Goal: Check status: Check status

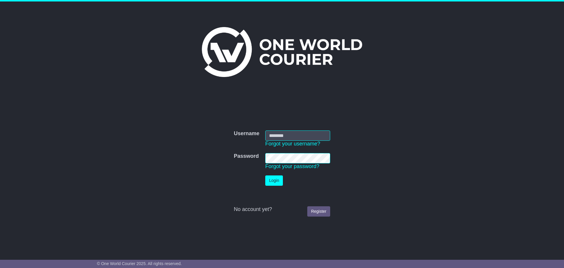
click at [294, 134] on input "Username" at bounding box center [297, 135] width 65 height 10
type input "**********"
click at [265, 175] on button "Login" at bounding box center [274, 180] width 18 height 10
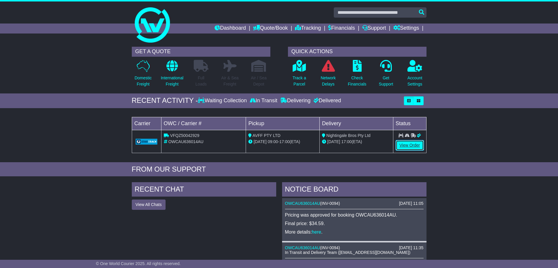
click at [415, 142] on link "View Order" at bounding box center [410, 145] width 28 height 10
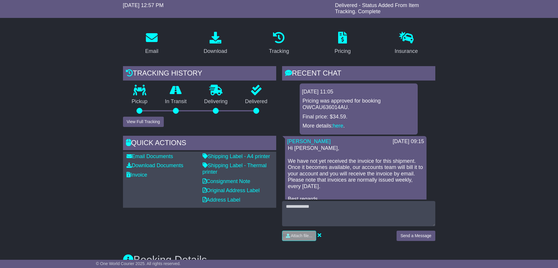
scroll to position [37, 0]
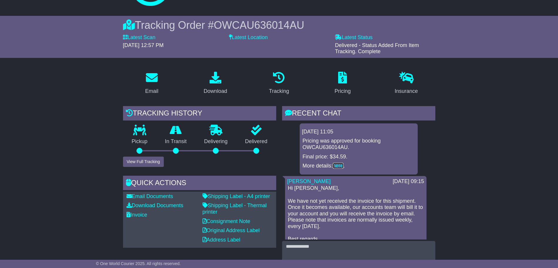
click at [337, 166] on link "here" at bounding box center [338, 166] width 11 height 6
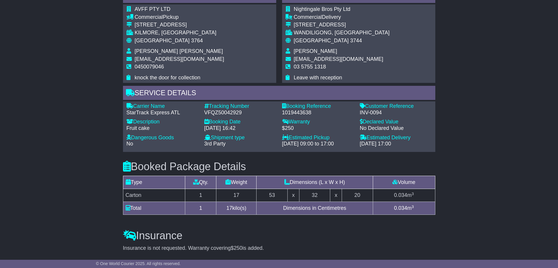
scroll to position [367, 0]
